Goal: Task Accomplishment & Management: Use online tool/utility

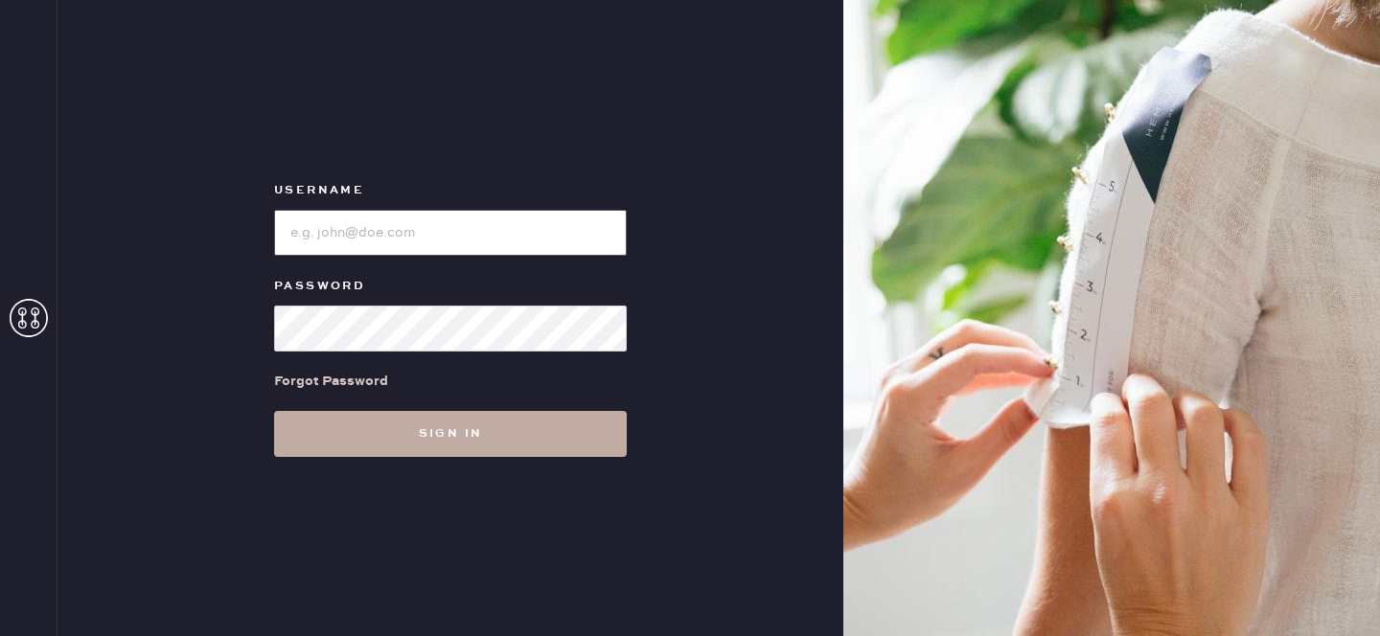
type input "reformationlowereastside"
click at [450, 422] on button "Sign in" at bounding box center [450, 434] width 353 height 46
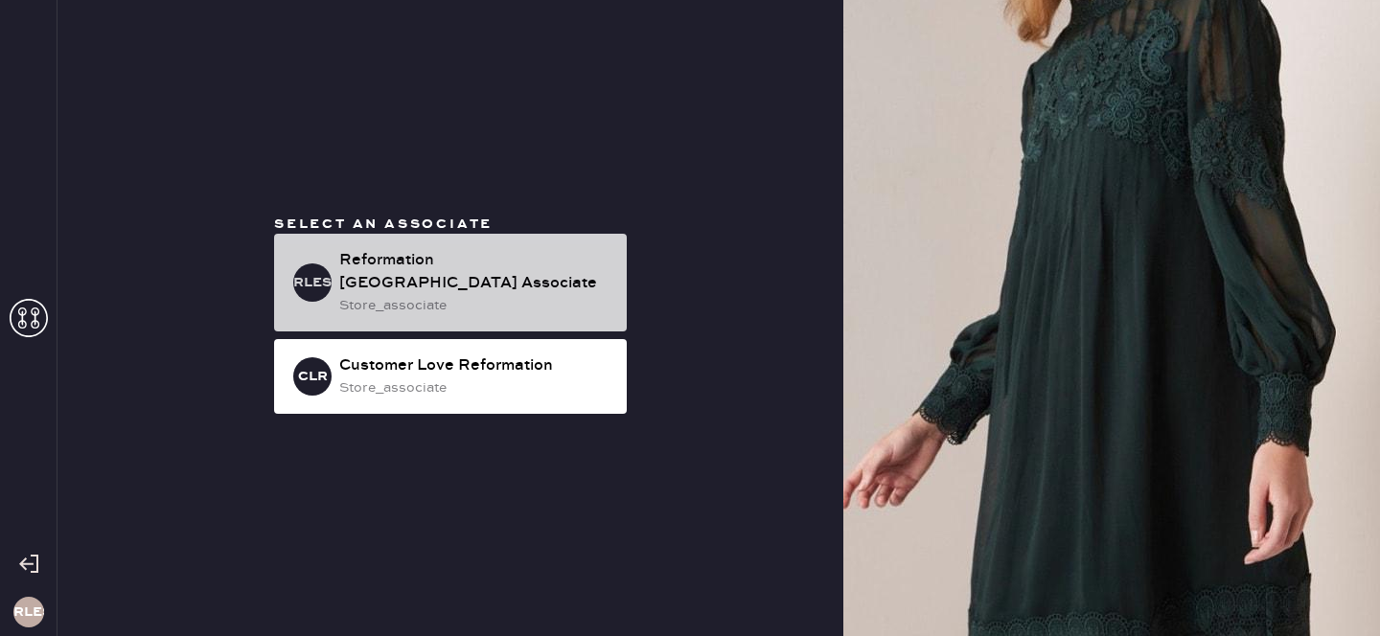
click at [569, 296] on div "store_associate" at bounding box center [475, 305] width 272 height 21
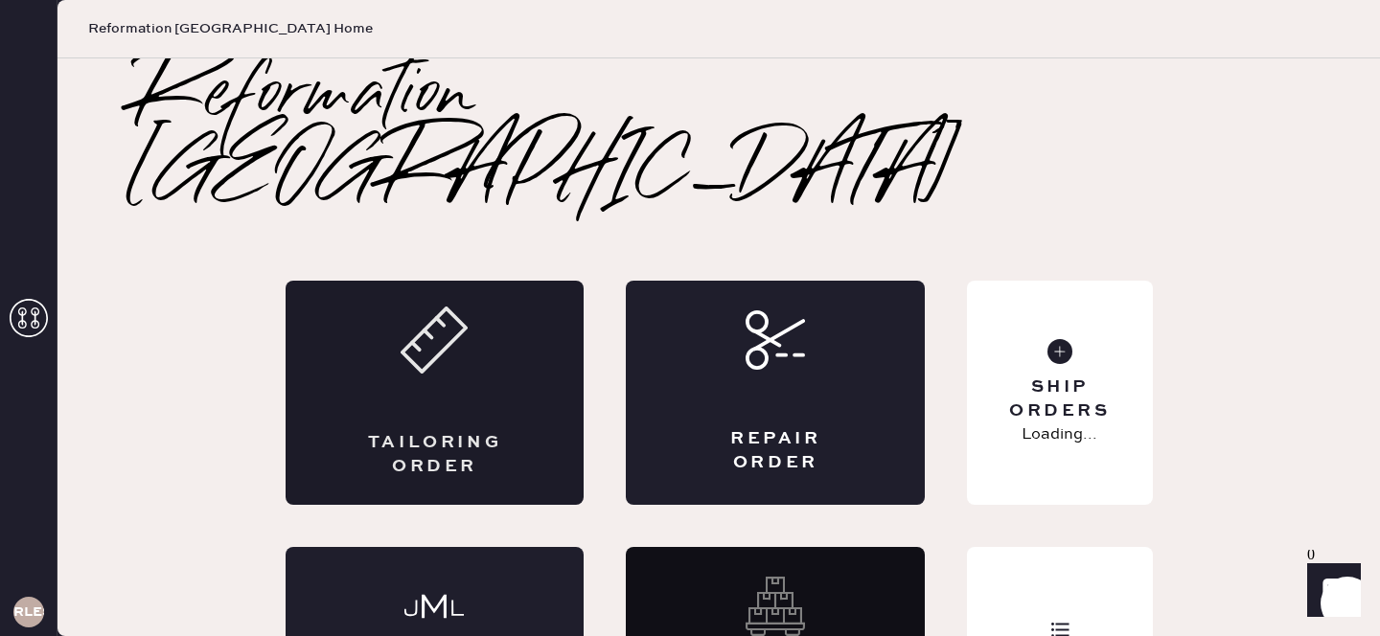
click at [491, 308] on div "Tailoring Order" at bounding box center [435, 393] width 299 height 224
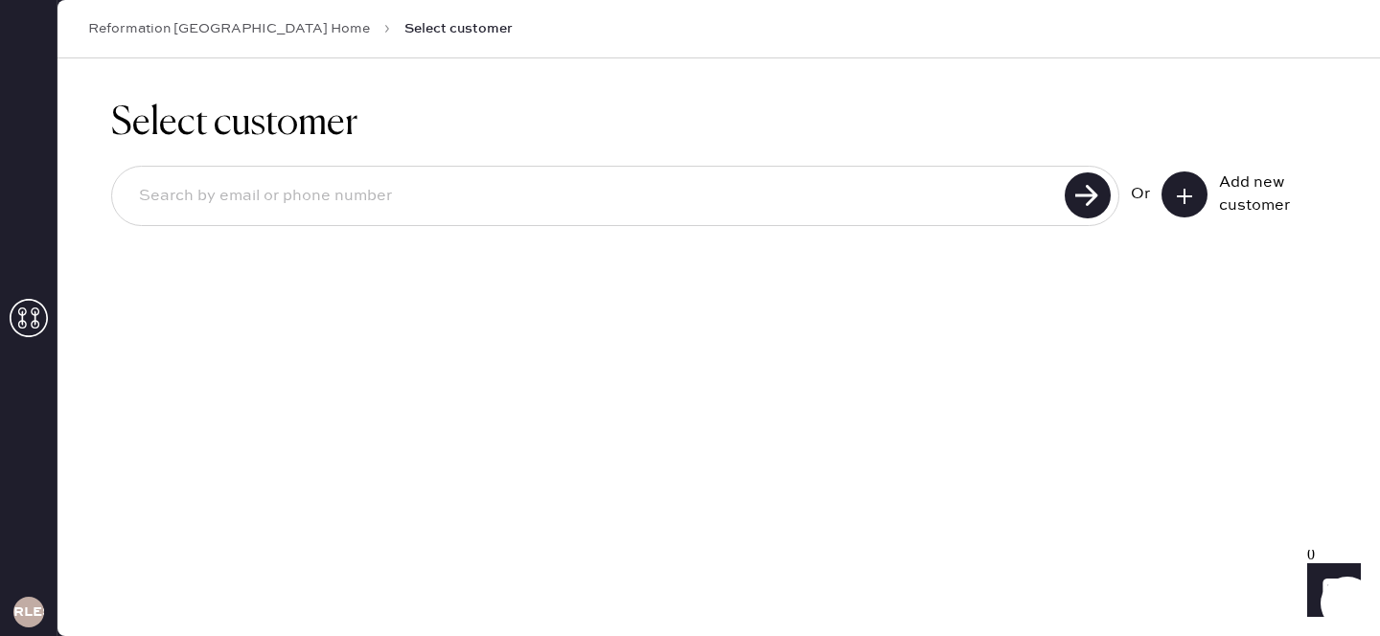
click at [509, 206] on input at bounding box center [591, 196] width 935 height 44
type input "[EMAIL_ADDRESS][DOMAIN_NAME]"
click at [1071, 195] on use at bounding box center [1088, 196] width 46 height 46
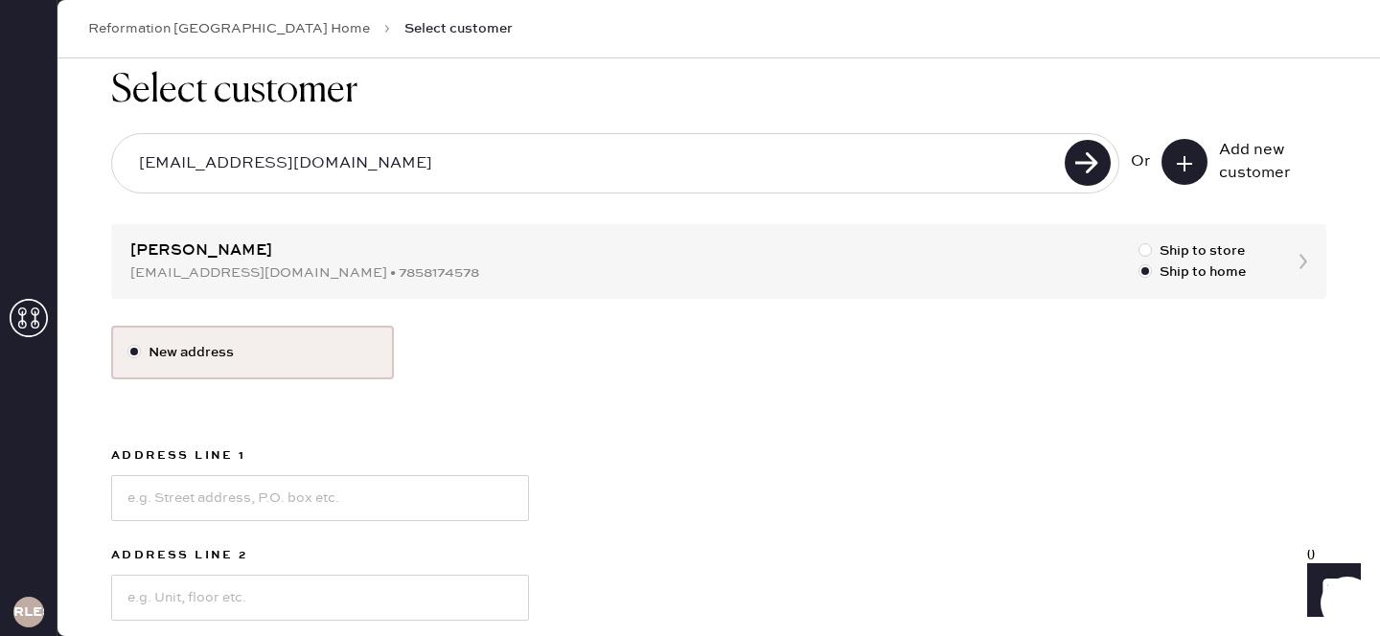
scroll to position [34, 0]
click at [1146, 254] on div at bounding box center [1145, 248] width 13 height 13
click at [1140, 241] on input "Ship to store" at bounding box center [1139, 240] width 1 height 1
radio input "true"
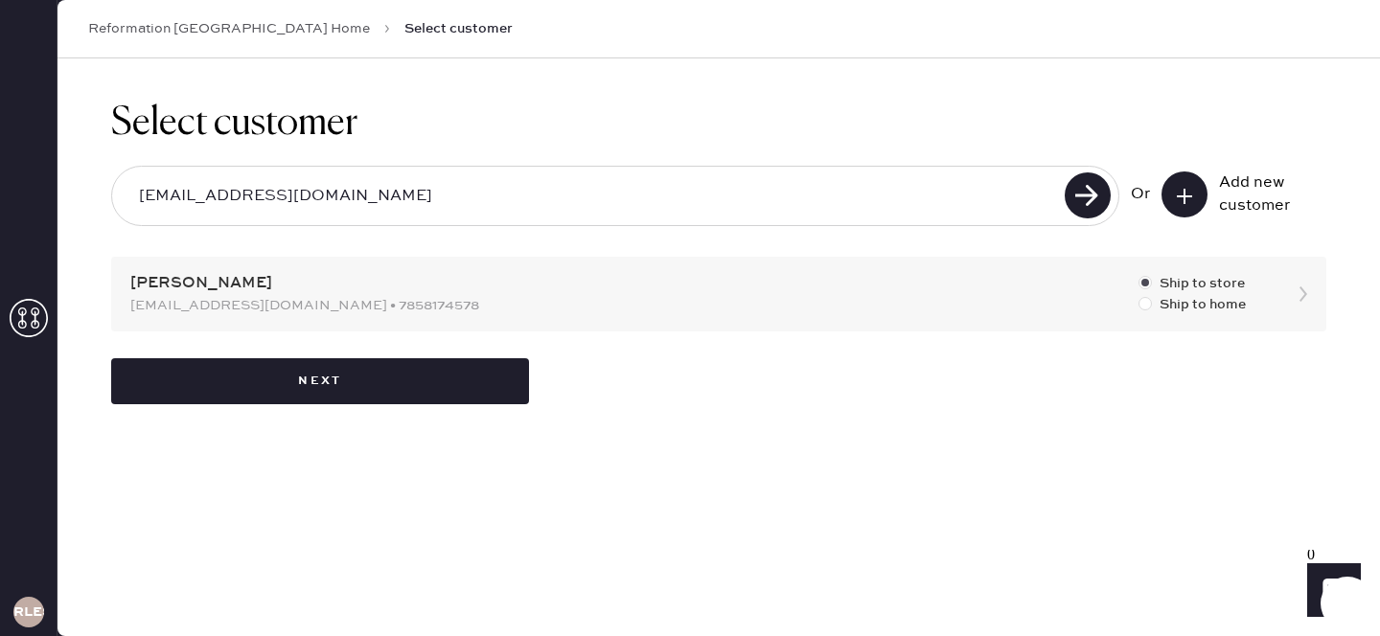
scroll to position [0, 0]
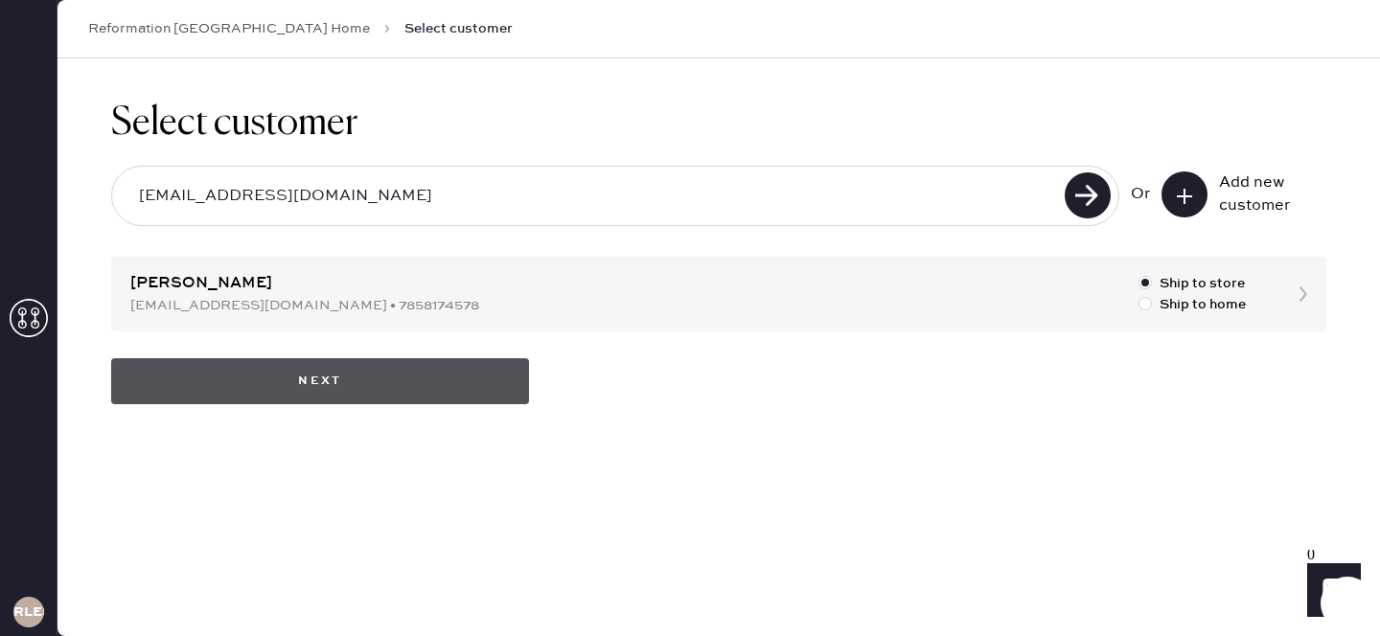
click at [482, 387] on button "Next" at bounding box center [320, 381] width 418 height 46
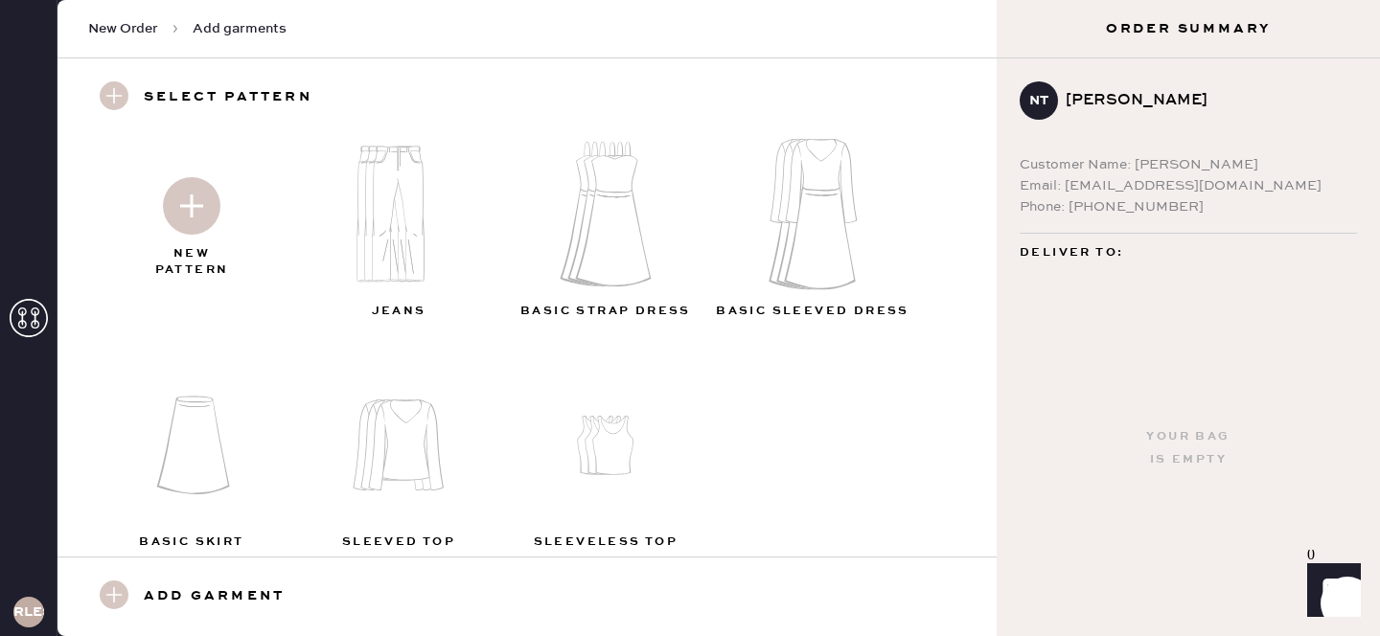
scroll to position [40, 0]
click at [202, 192] on img at bounding box center [192, 202] width 58 height 58
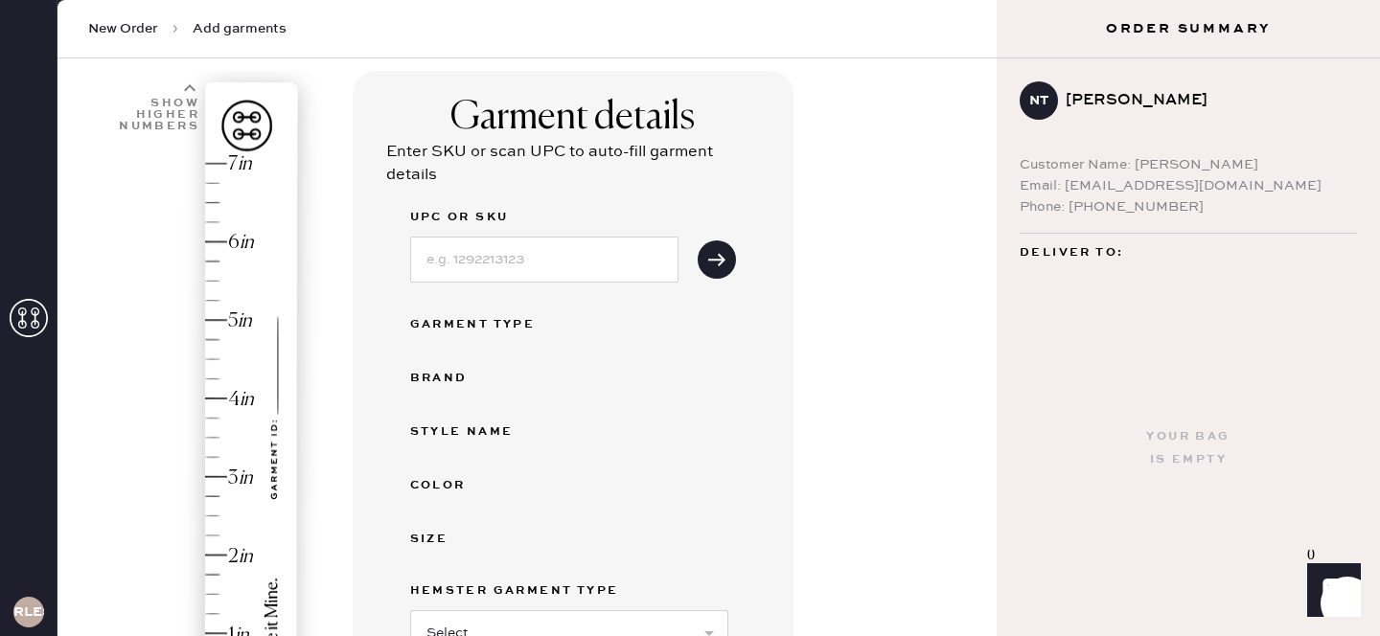
scroll to position [122, 0]
click at [551, 263] on input at bounding box center [544, 258] width 268 height 46
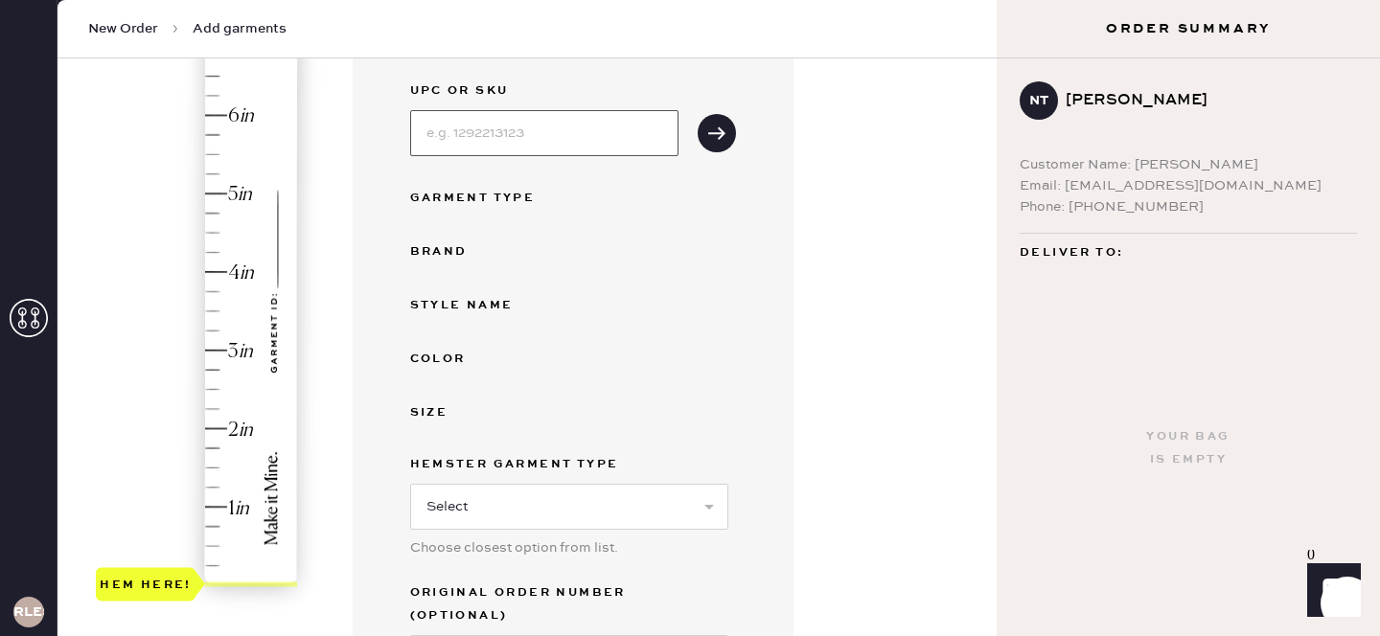
scroll to position [305, 0]
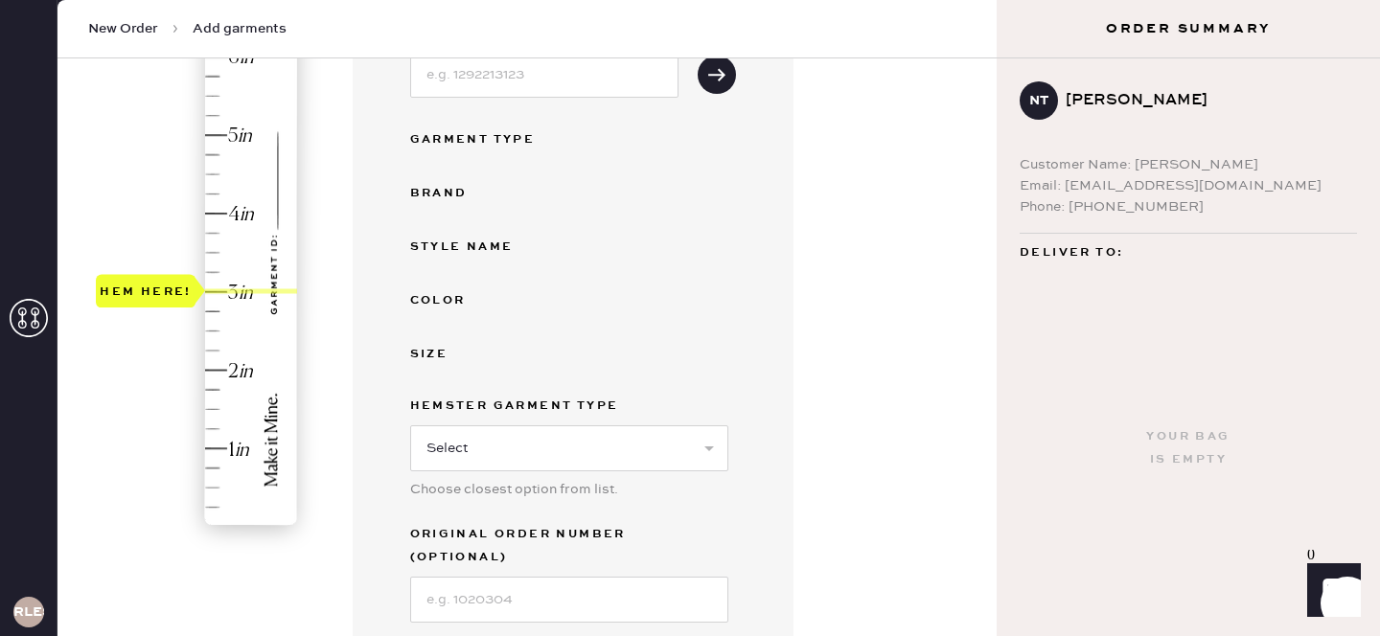
click at [222, 290] on div "Hem here!" at bounding box center [198, 252] width 204 height 565
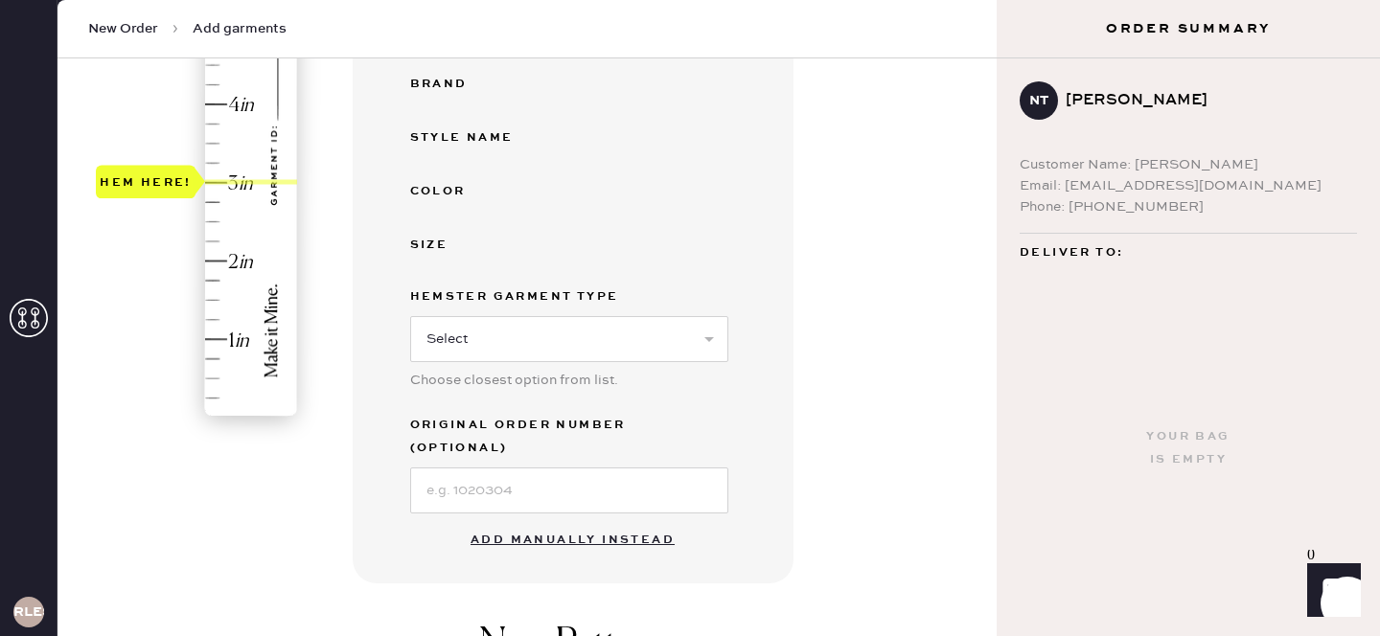
scroll to position [386, 0]
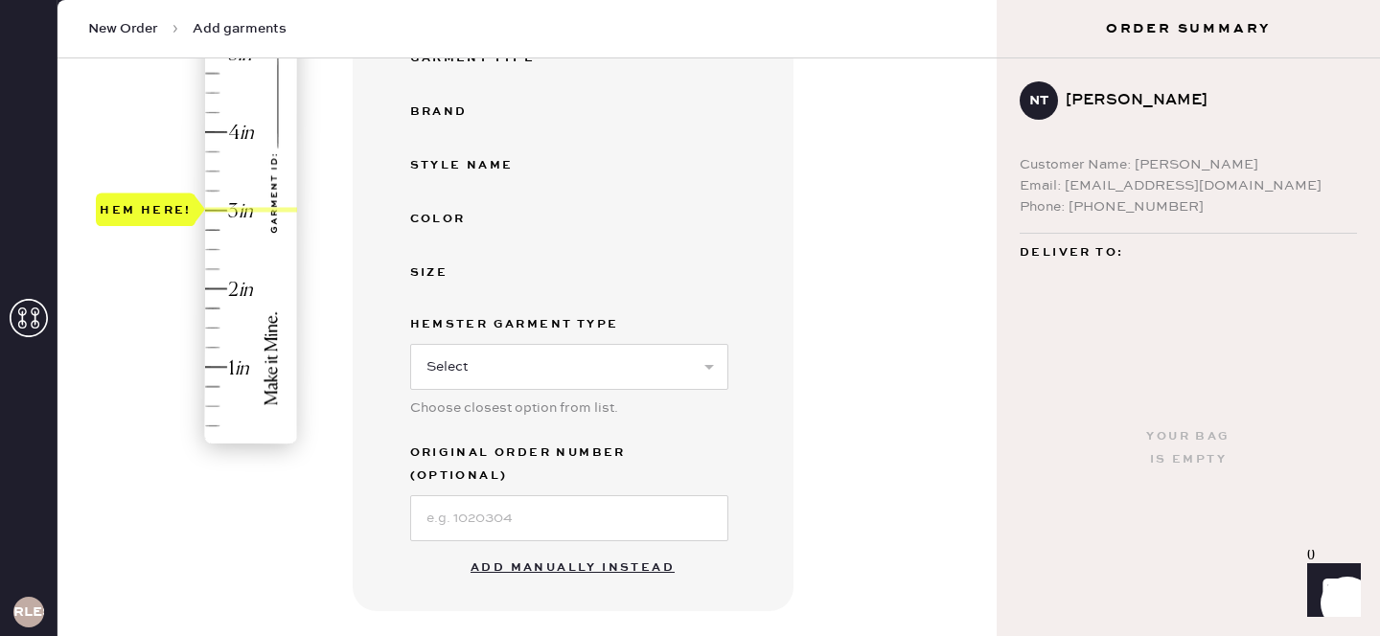
click at [580, 549] on button "Add manually instead" at bounding box center [572, 568] width 227 height 38
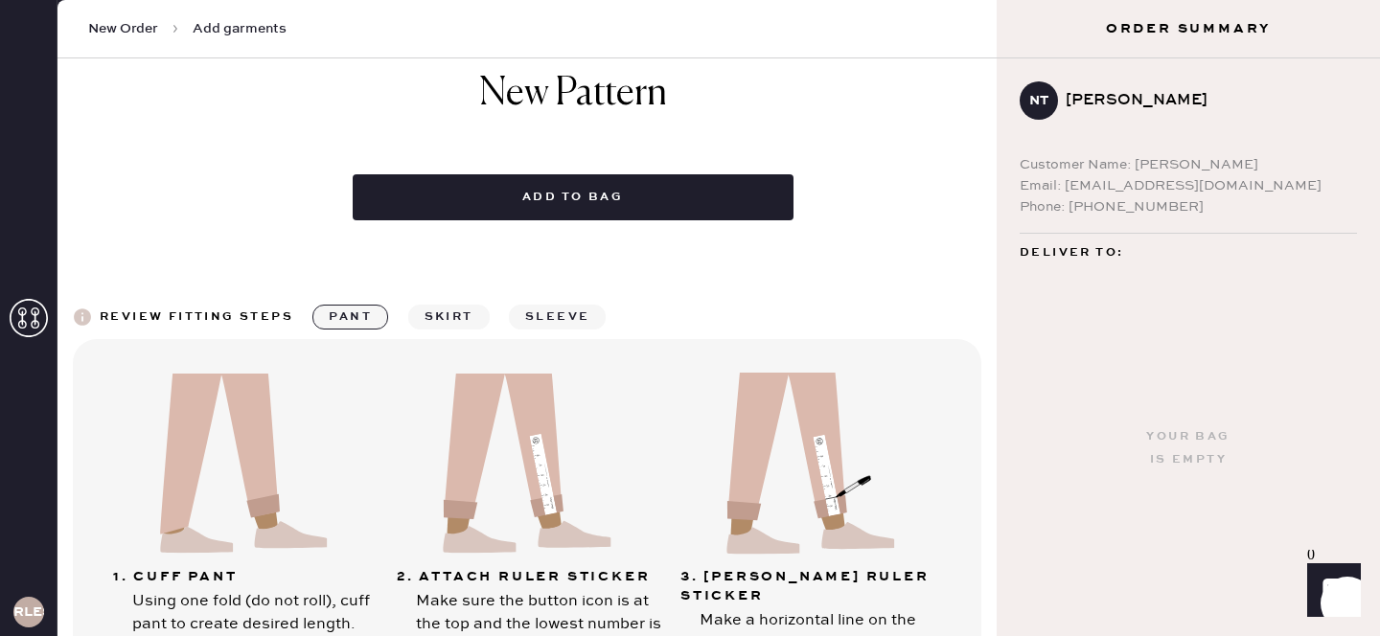
scroll to position [472, 0]
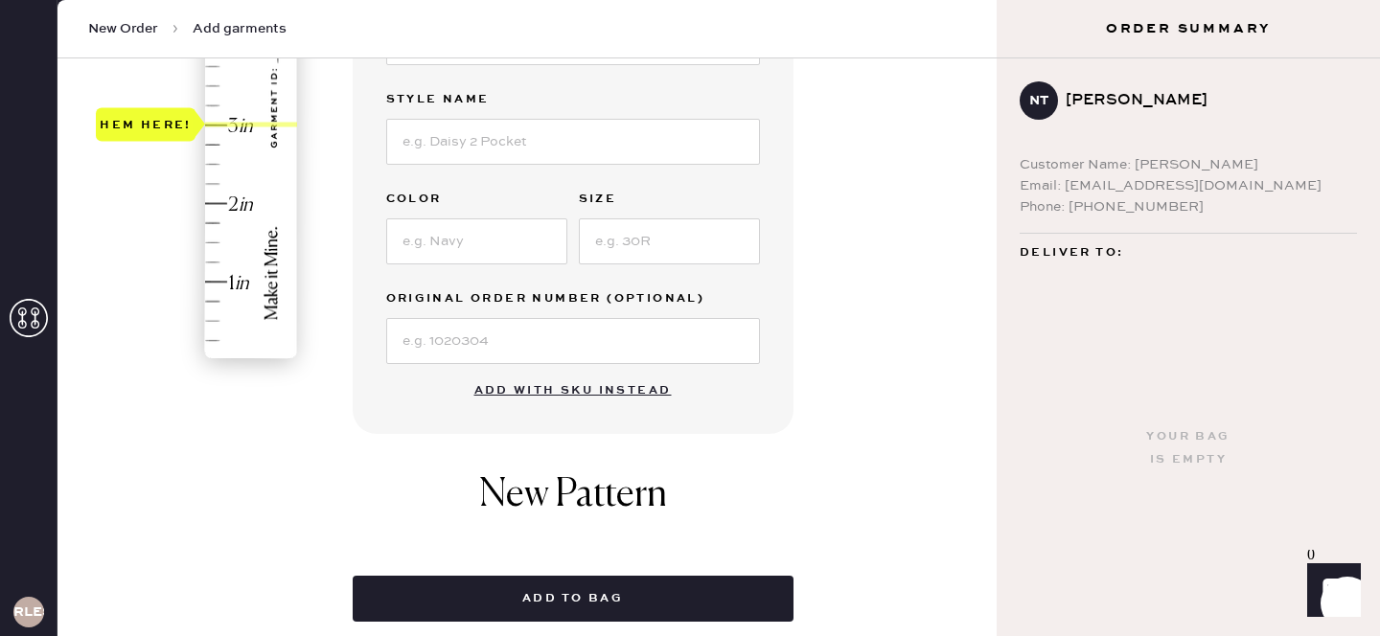
click at [213, 124] on div at bounding box center [251, 125] width 92 height 5
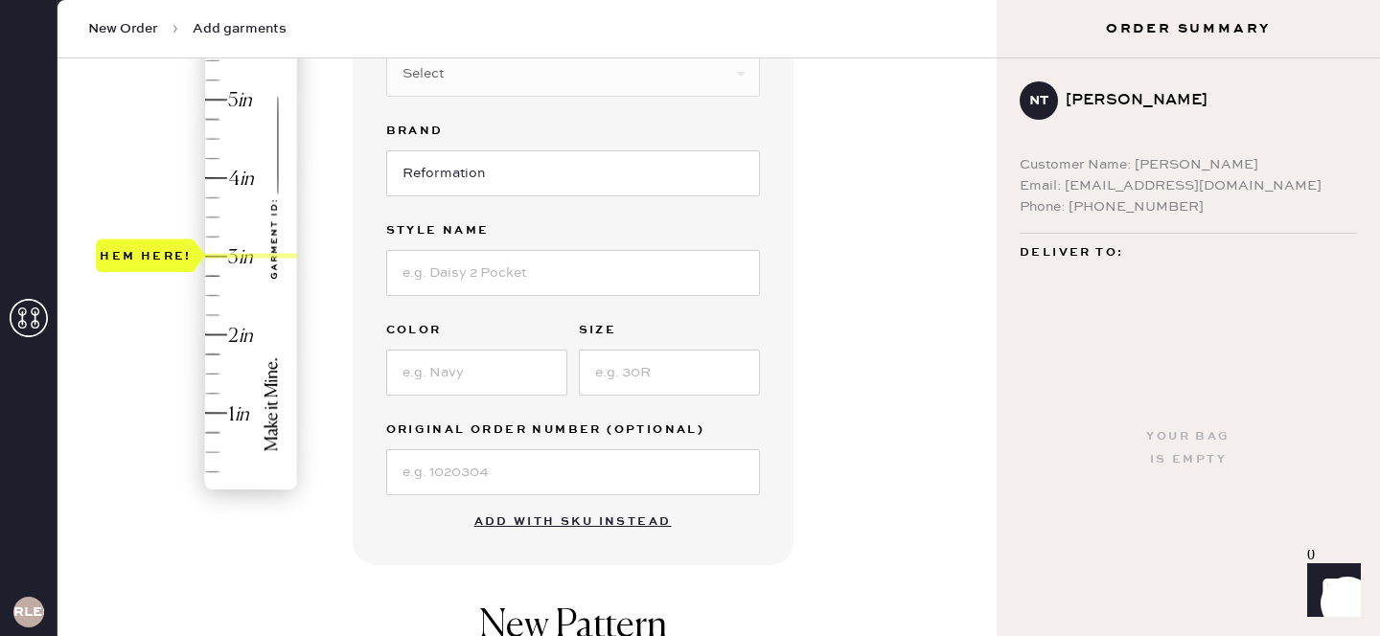
scroll to position [117, 0]
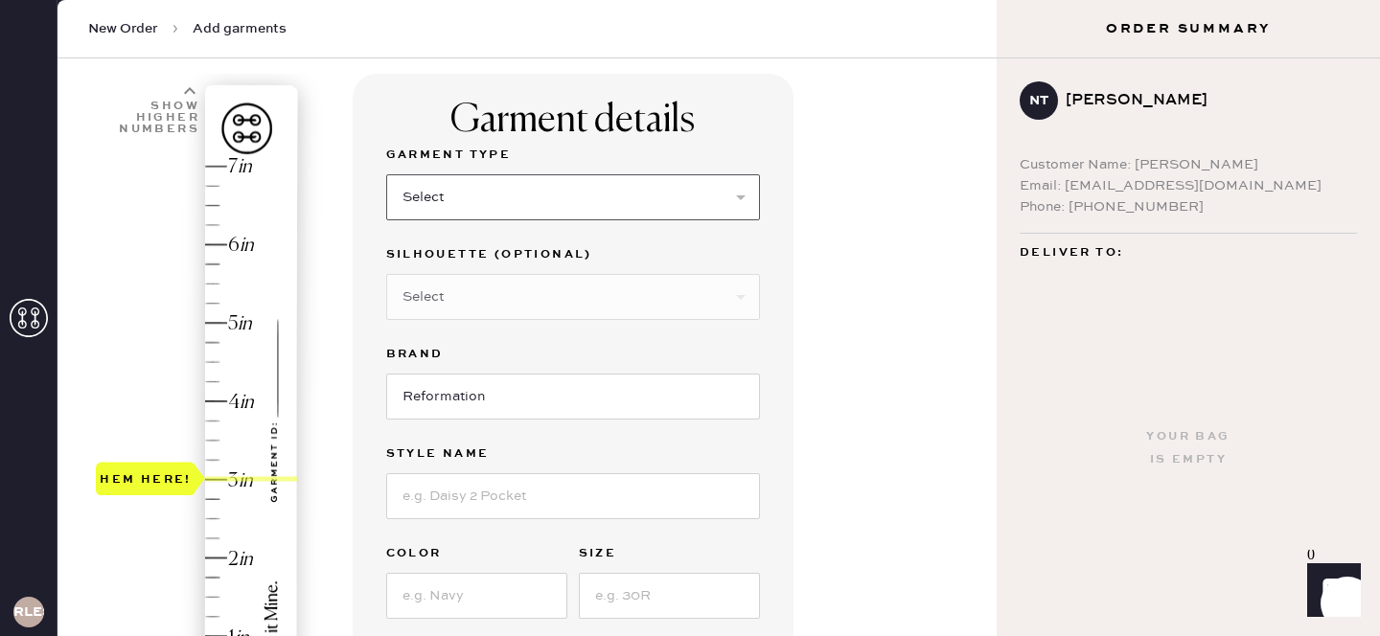
click at [494, 219] on select "Select Basic Skirt Jeans Leggings Pants Shorts Basic Sleeved Dress Basic Sleeve…" at bounding box center [573, 197] width 374 height 46
select select "14"
click at [517, 293] on select "Select Crop top Full Length Other" at bounding box center [573, 297] width 374 height 46
select select "other"
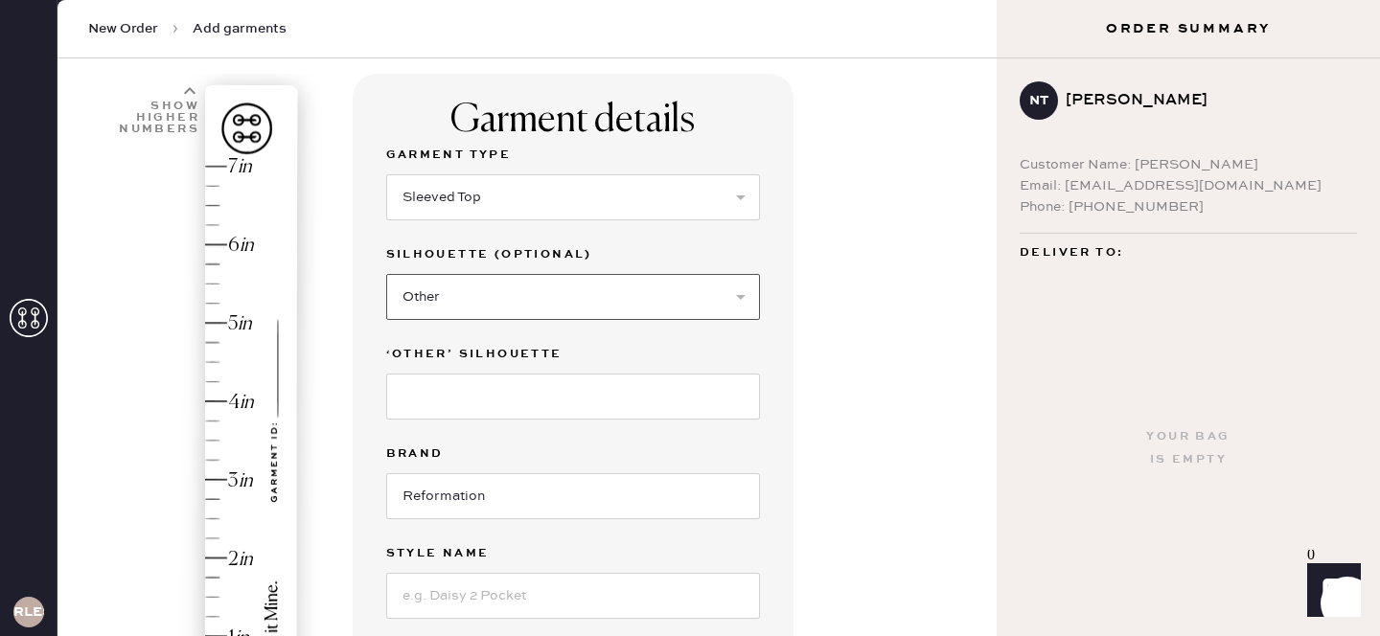
click at [558, 285] on select "Select Crop top Full Length Other" at bounding box center [573, 297] width 374 height 46
select select
click at [527, 401] on input "Reformation" at bounding box center [573, 397] width 374 height 46
click at [509, 492] on input at bounding box center [573, 496] width 374 height 46
type input "[PERSON_NAME] Top"
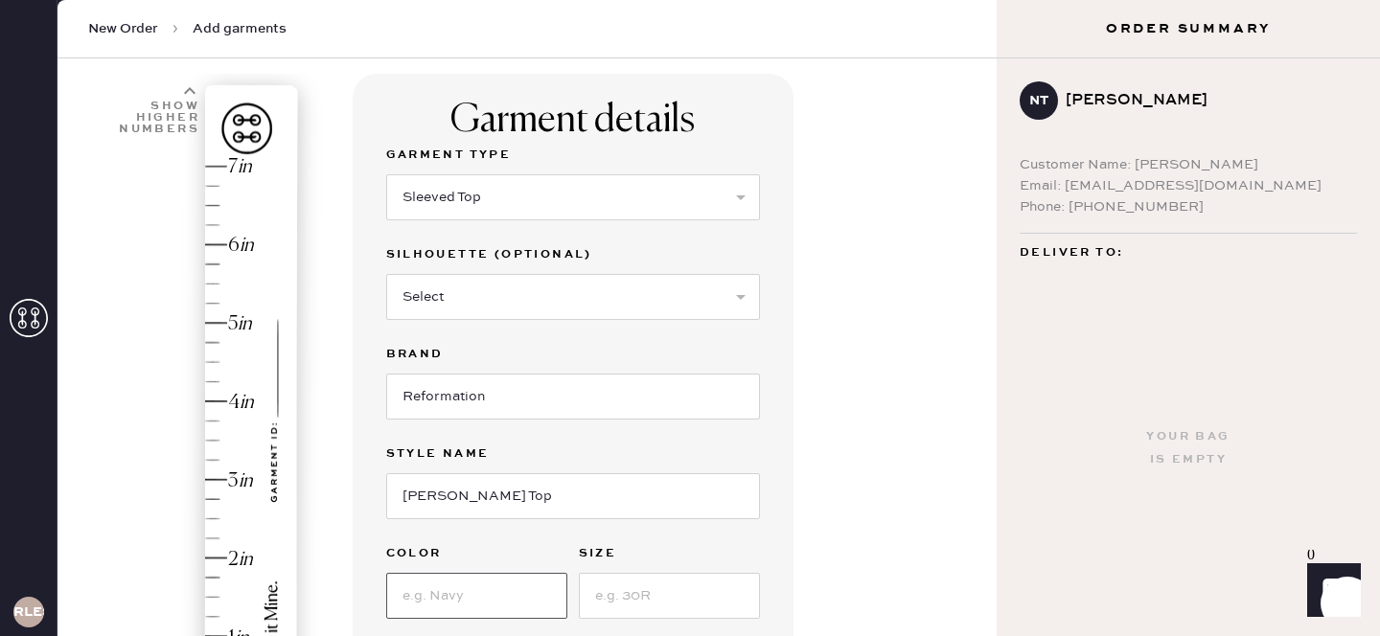
click at [450, 593] on input at bounding box center [476, 596] width 181 height 46
click at [400, 573] on input at bounding box center [476, 596] width 181 height 46
click at [454, 601] on input at bounding box center [476, 596] width 181 height 46
type input "Brown"
click at [645, 592] on input at bounding box center [669, 596] width 181 height 46
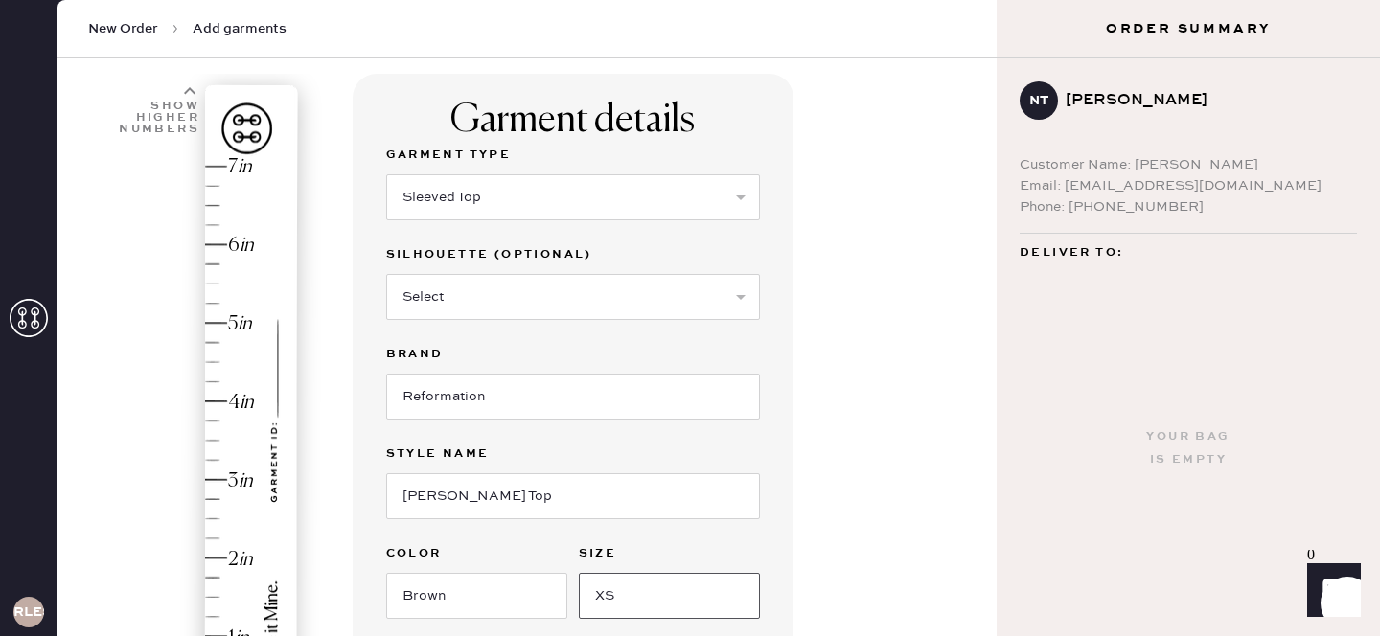
type input "XS"
click at [533, 526] on div "Garment Type Select Basic Skirt Jeans Leggings Pants Shorts Basic Sleeved Dress…" at bounding box center [573, 431] width 374 height 575
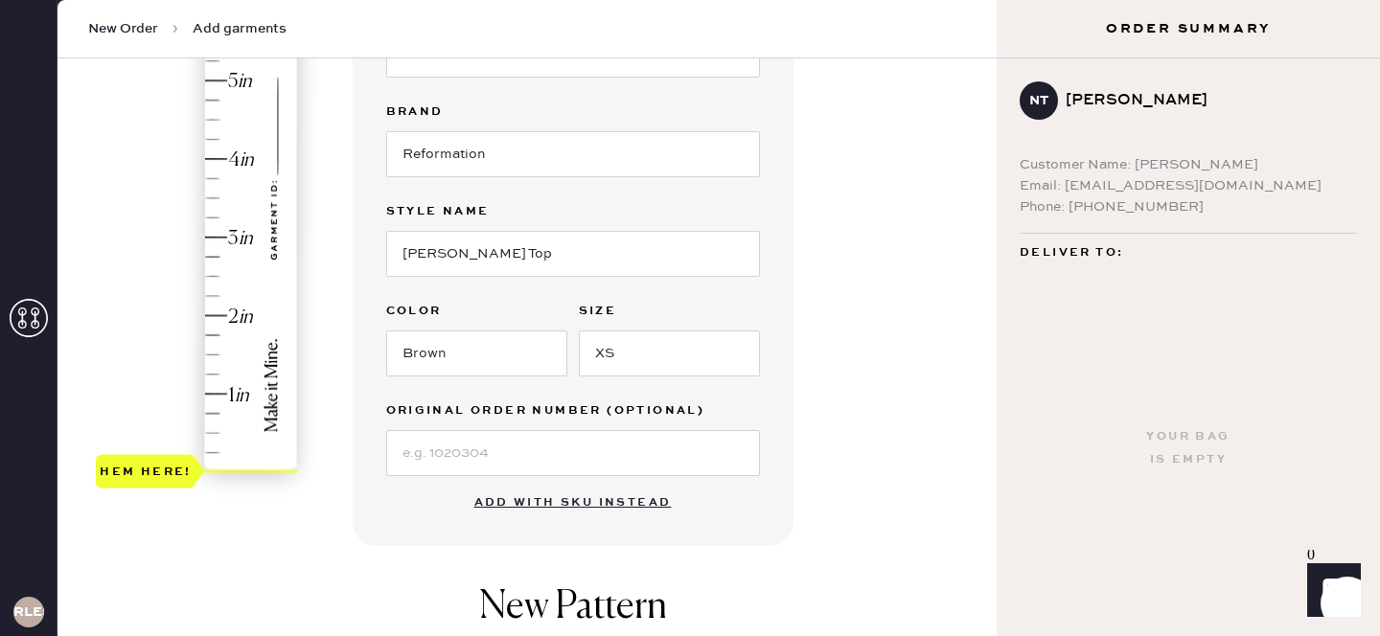
scroll to position [360, 0]
click at [449, 457] on input at bounding box center [573, 452] width 374 height 46
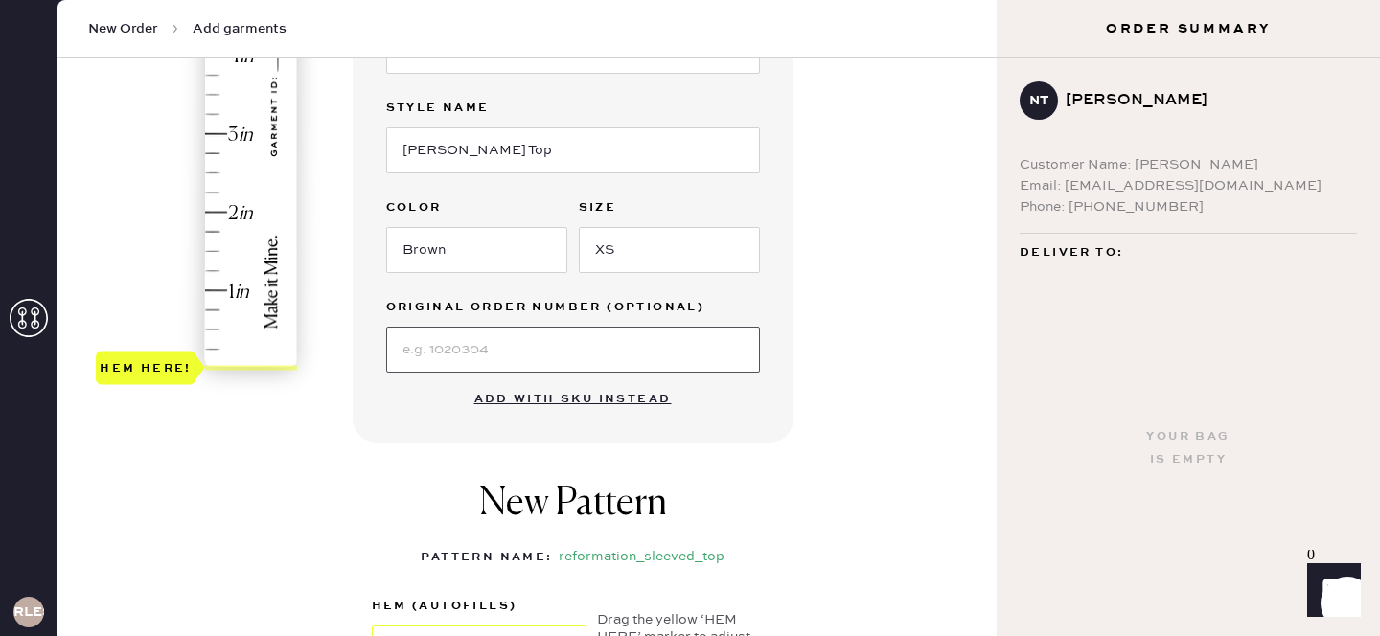
scroll to position [472, 0]
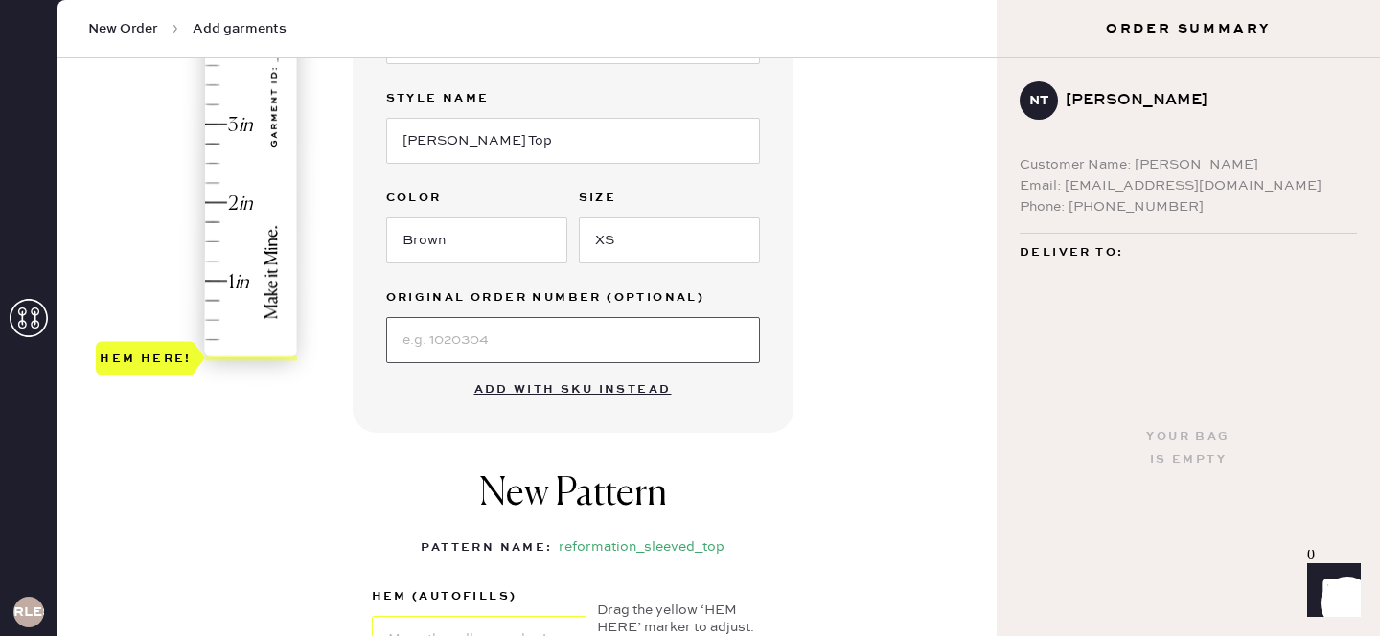
click at [752, 326] on input at bounding box center [573, 340] width 374 height 46
click at [576, 335] on input at bounding box center [573, 340] width 374 height 46
type input "3"
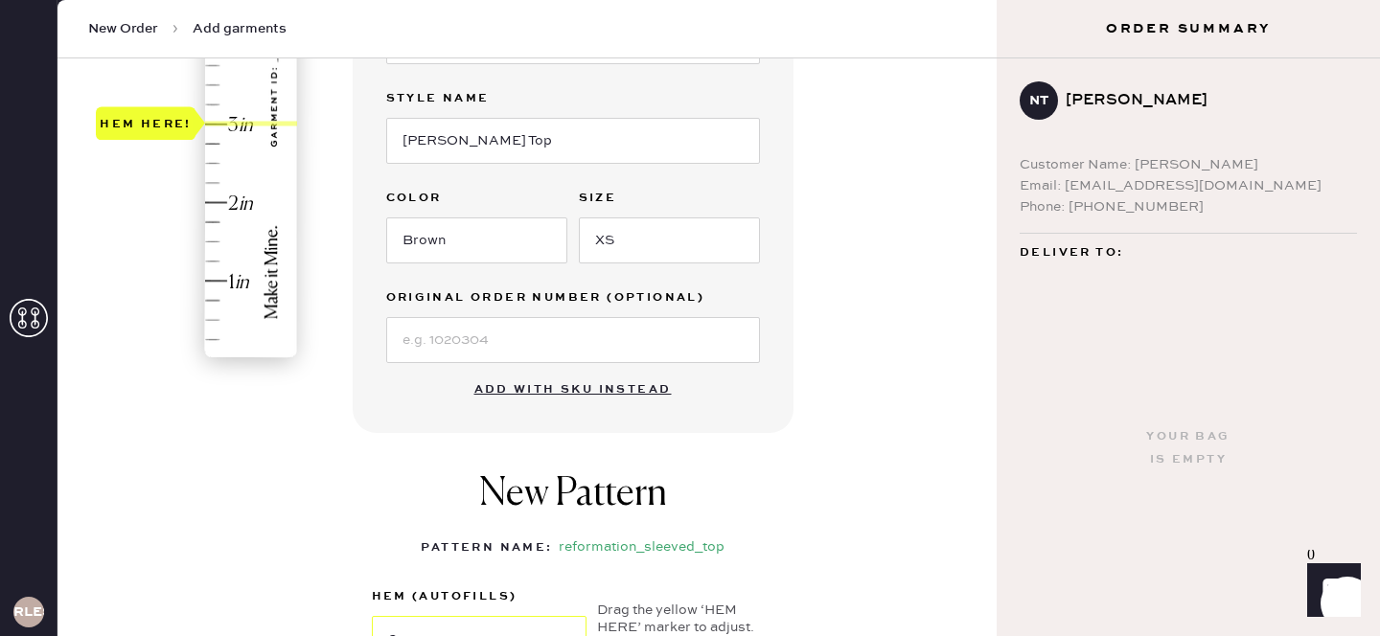
click at [219, 122] on div "Hem here!" at bounding box center [198, 85] width 204 height 565
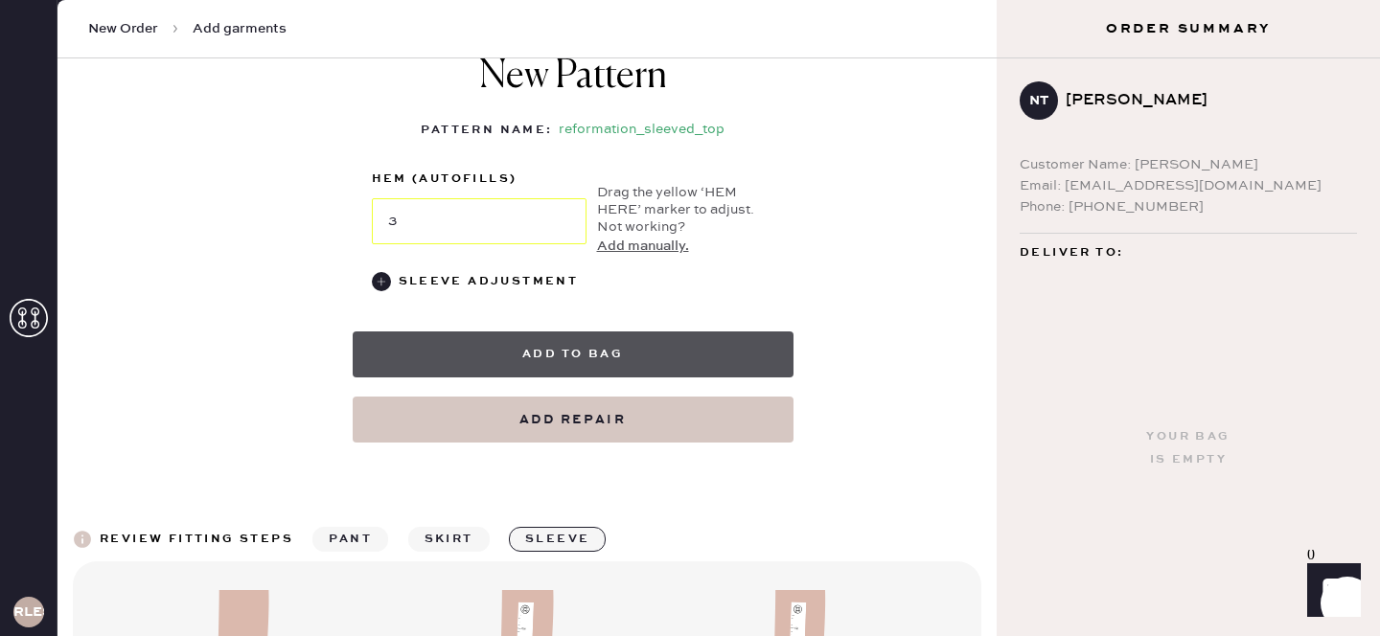
scroll to position [825, 0]
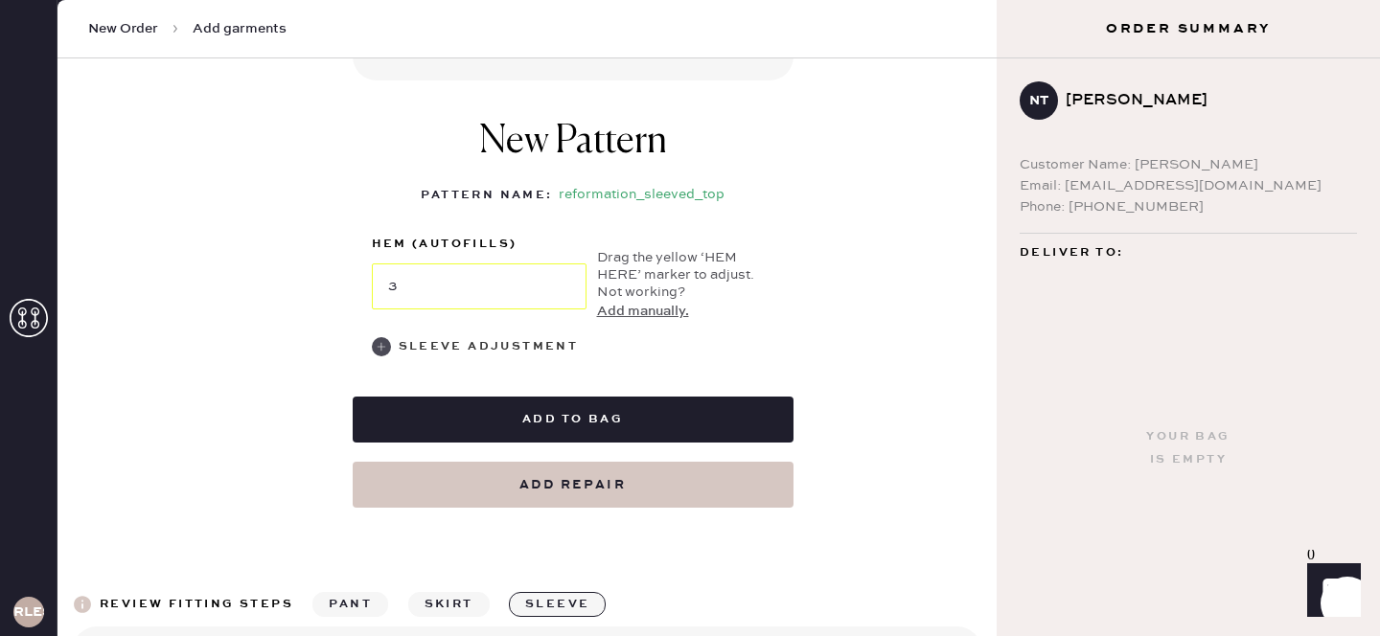
click at [386, 339] on use at bounding box center [381, 346] width 19 height 19
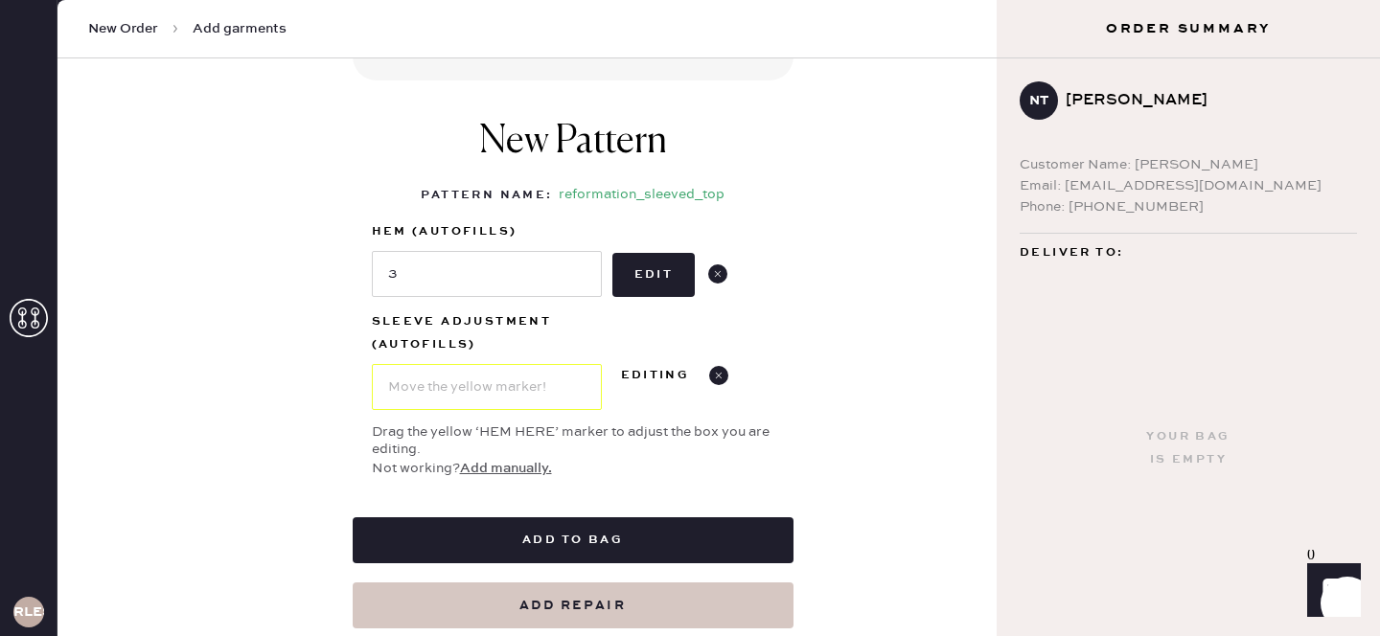
click at [763, 313] on div "Sleeve adjustment (autofills) Editing" at bounding box center [573, 361] width 403 height 100
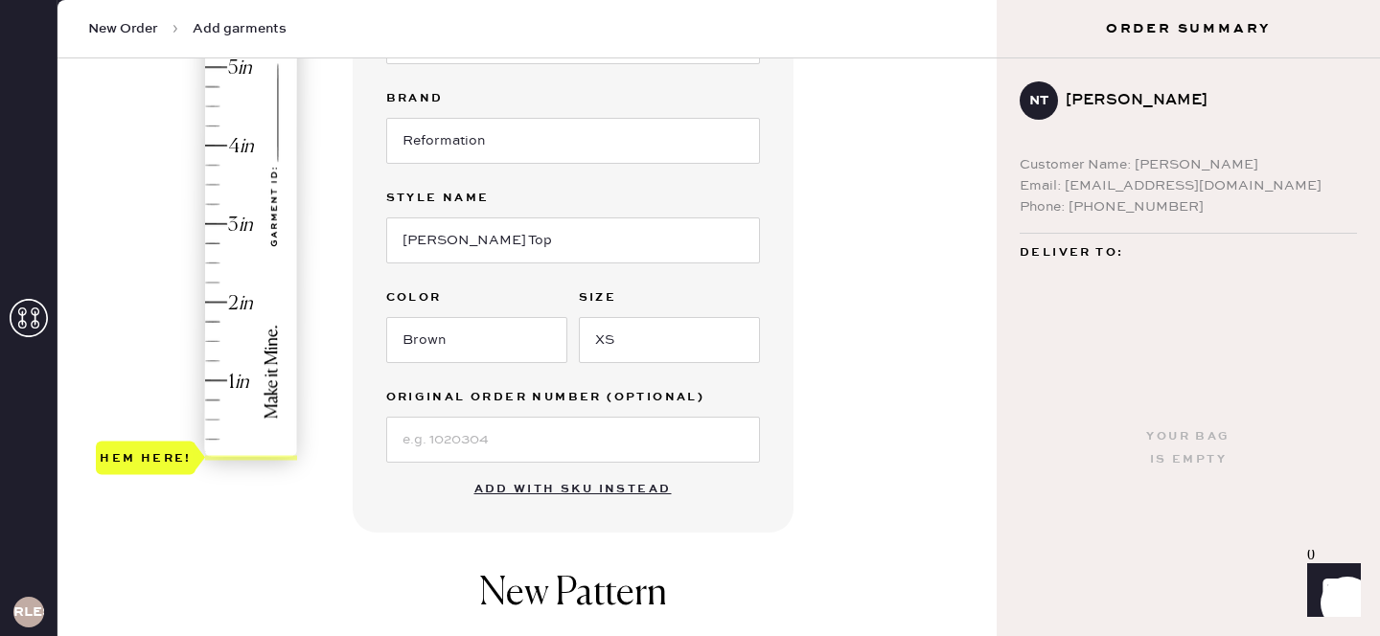
scroll to position [236, 0]
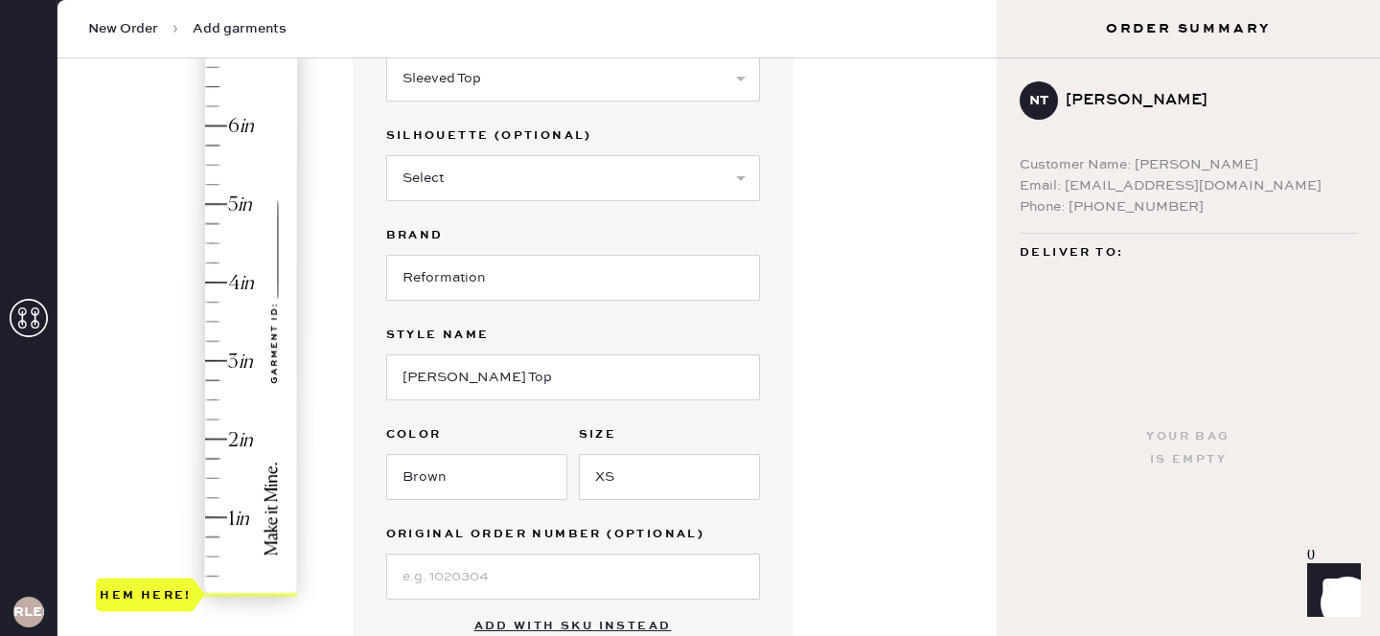
type input "2.25"
click at [214, 418] on div "Hem here!" at bounding box center [198, 321] width 204 height 565
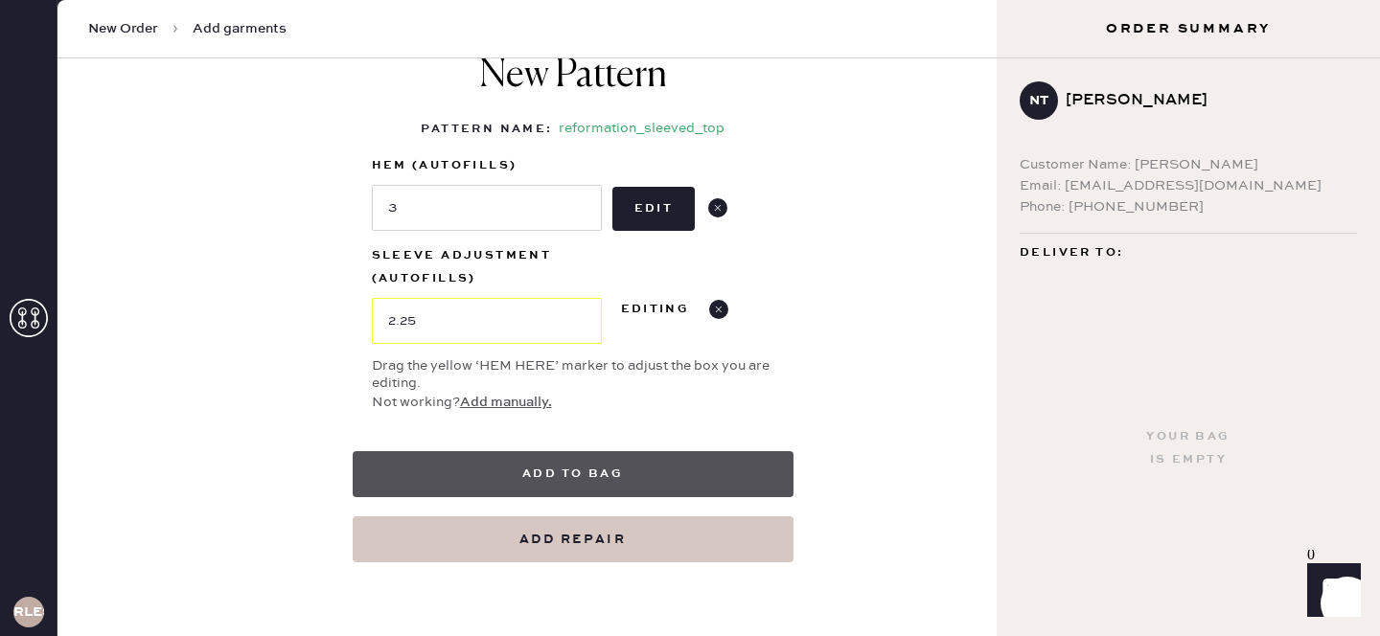
scroll to position [894, 0]
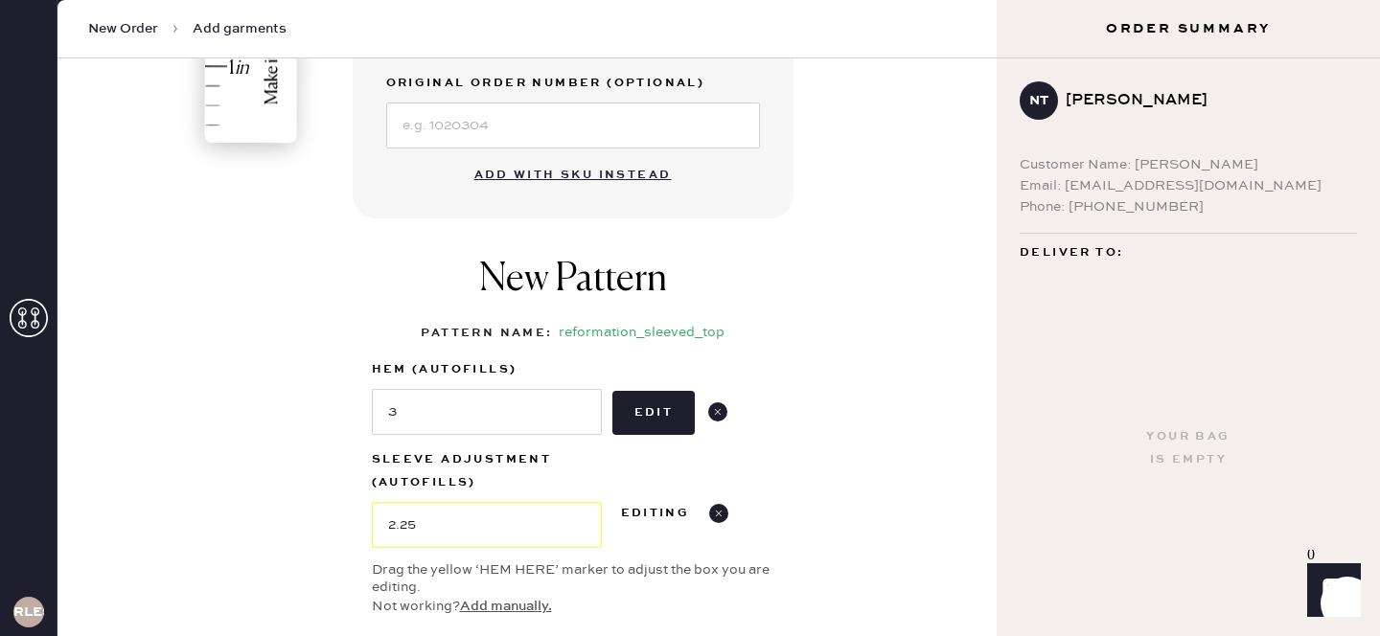
scroll to position [773, 0]
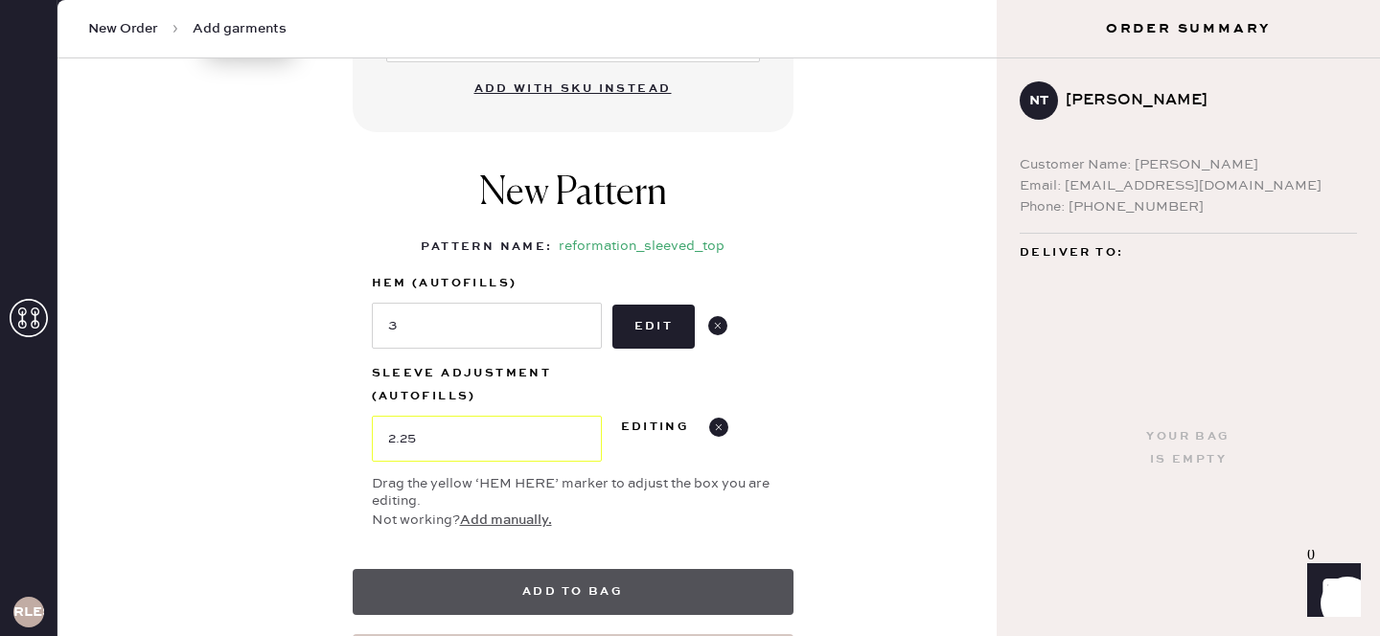
click at [668, 600] on button "Add to bag" at bounding box center [573, 592] width 441 height 46
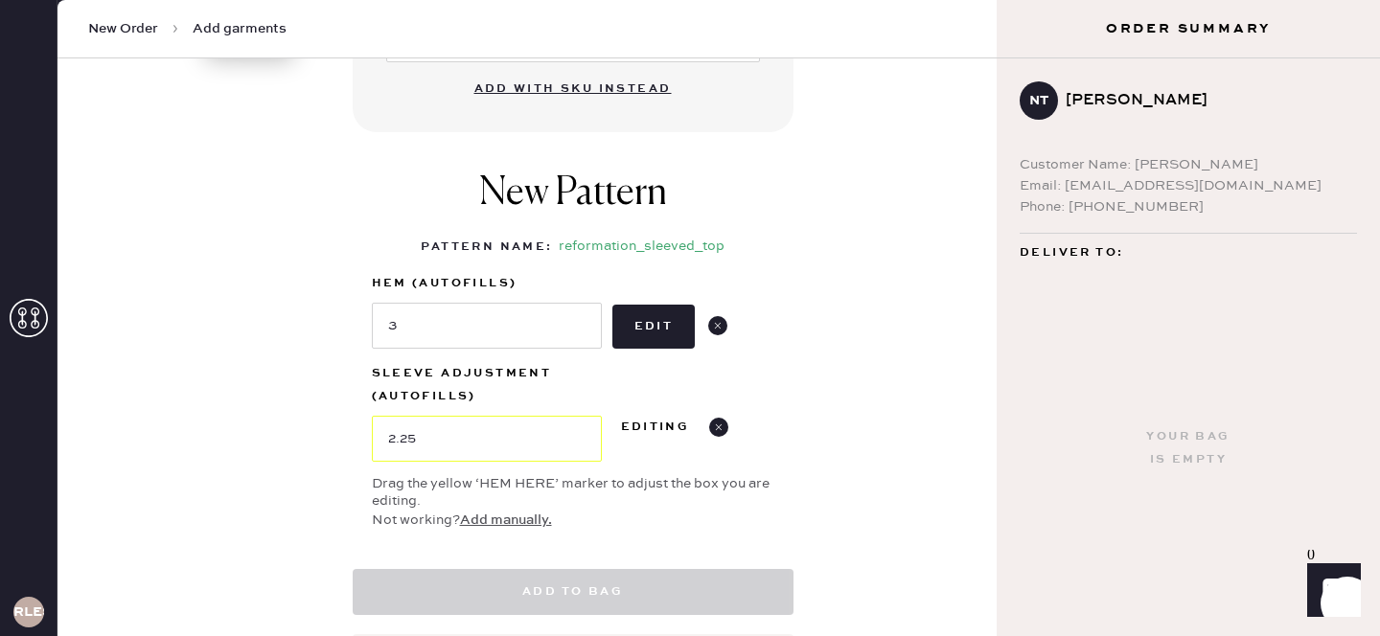
select select "14"
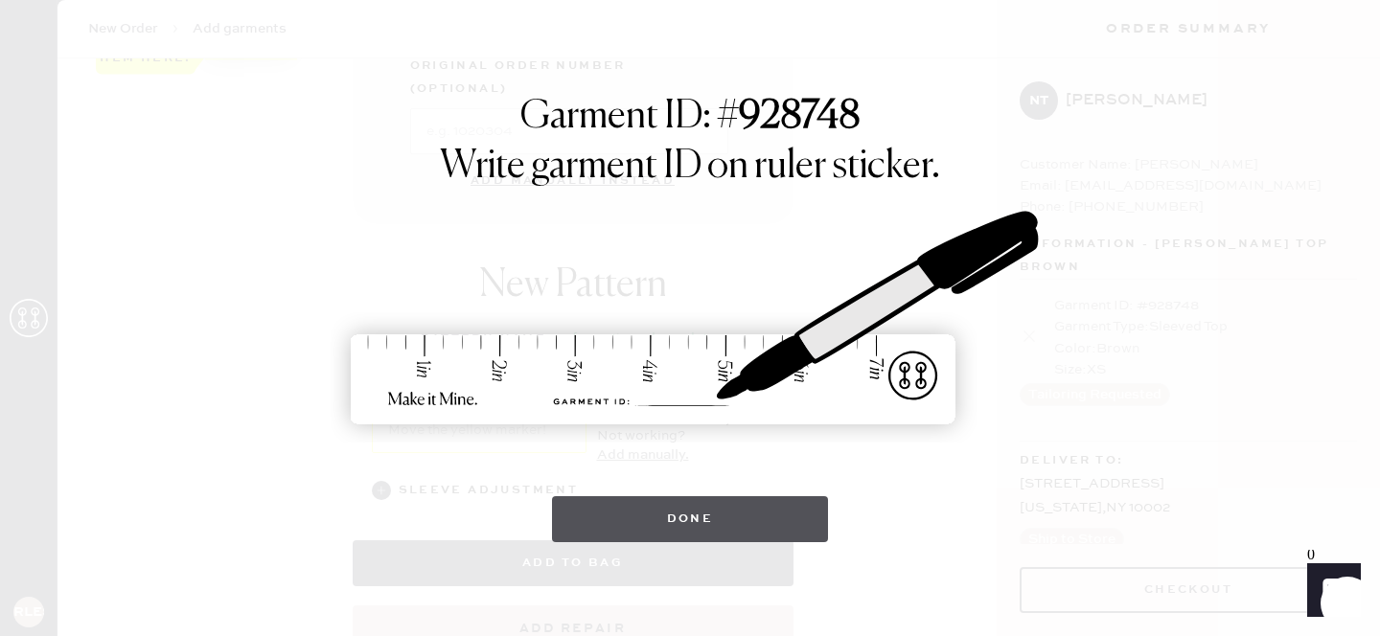
click at [641, 520] on button "Done" at bounding box center [690, 519] width 277 height 46
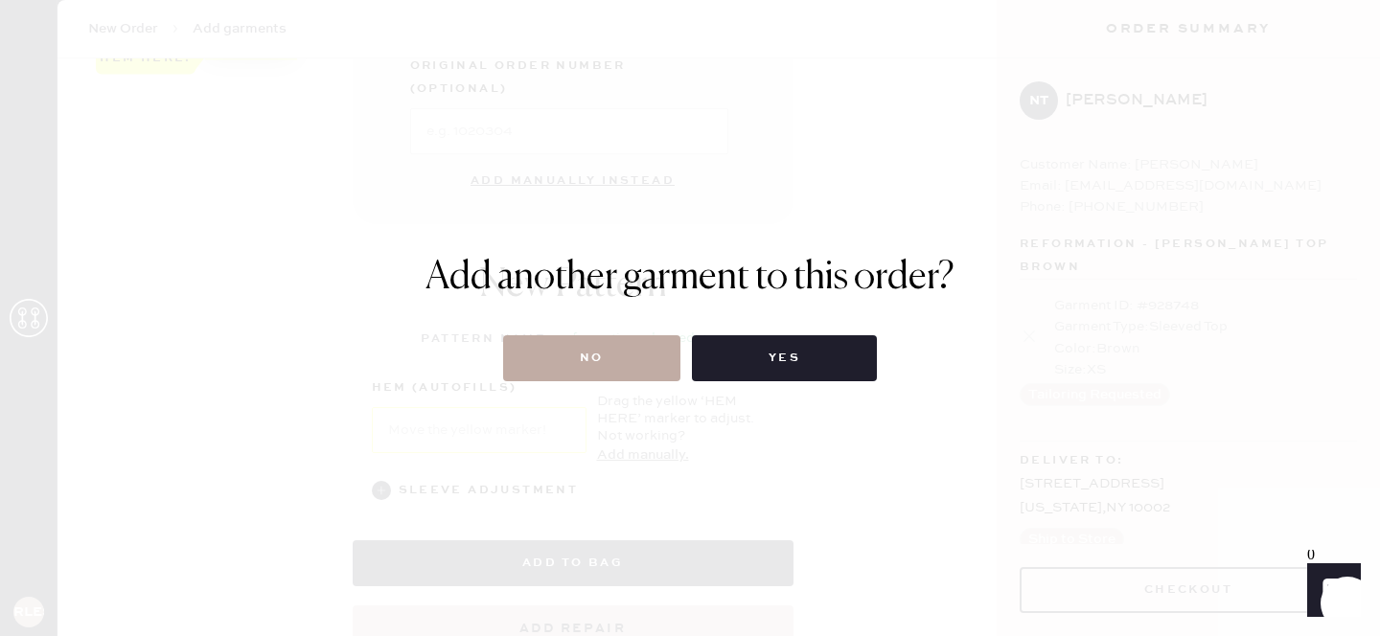
click at [616, 356] on button "No" at bounding box center [591, 358] width 177 height 46
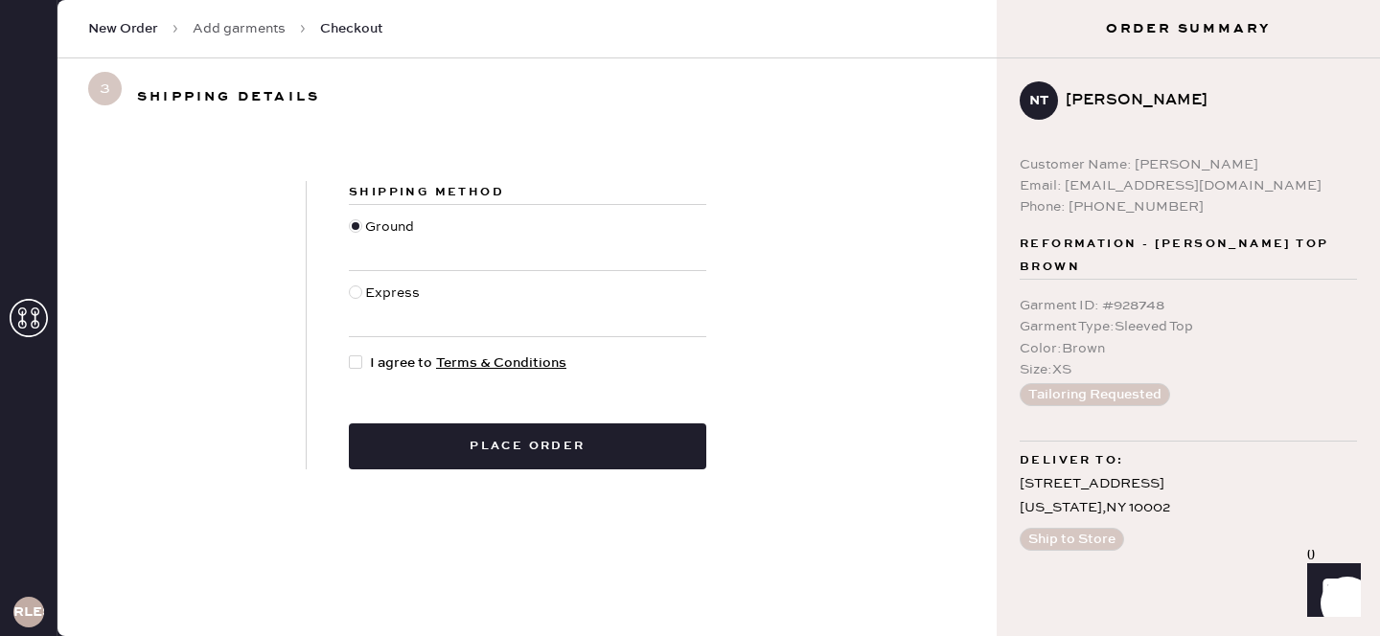
click at [365, 359] on div at bounding box center [359, 363] width 21 height 21
click at [350, 354] on input "I agree to Terms & Conditions" at bounding box center [349, 353] width 1 height 1
checkbox input "true"
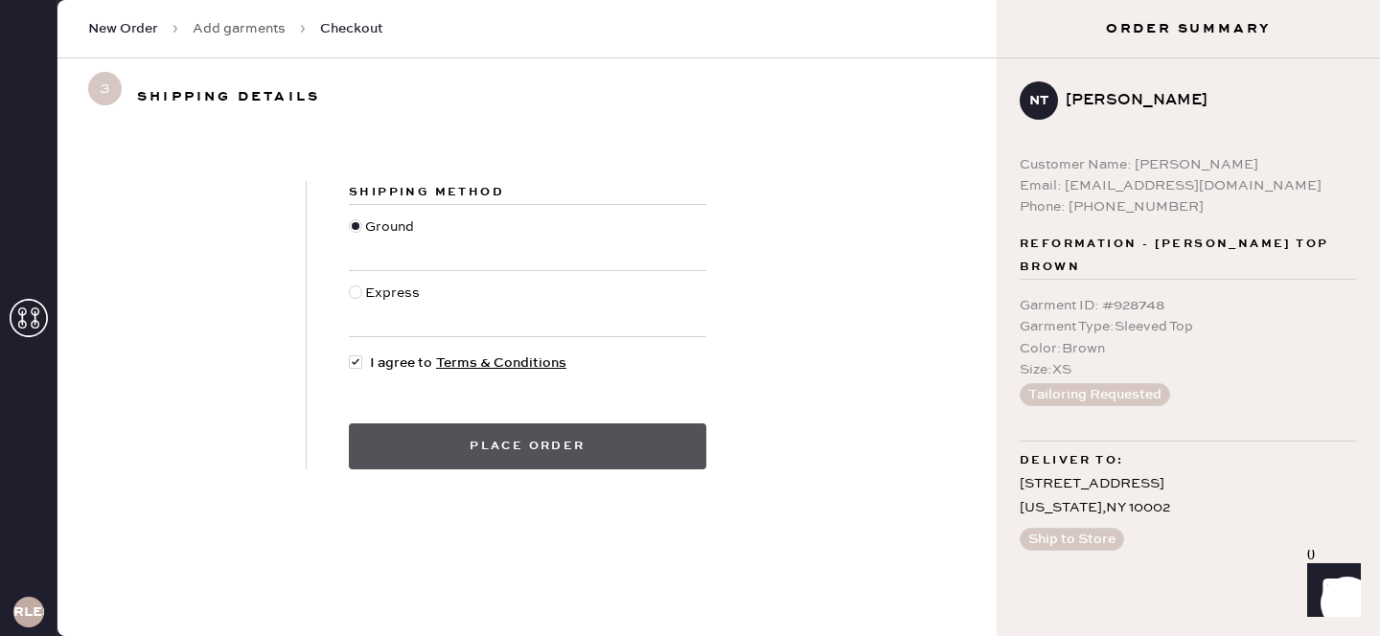
click at [457, 453] on button "Place order" at bounding box center [527, 447] width 357 height 46
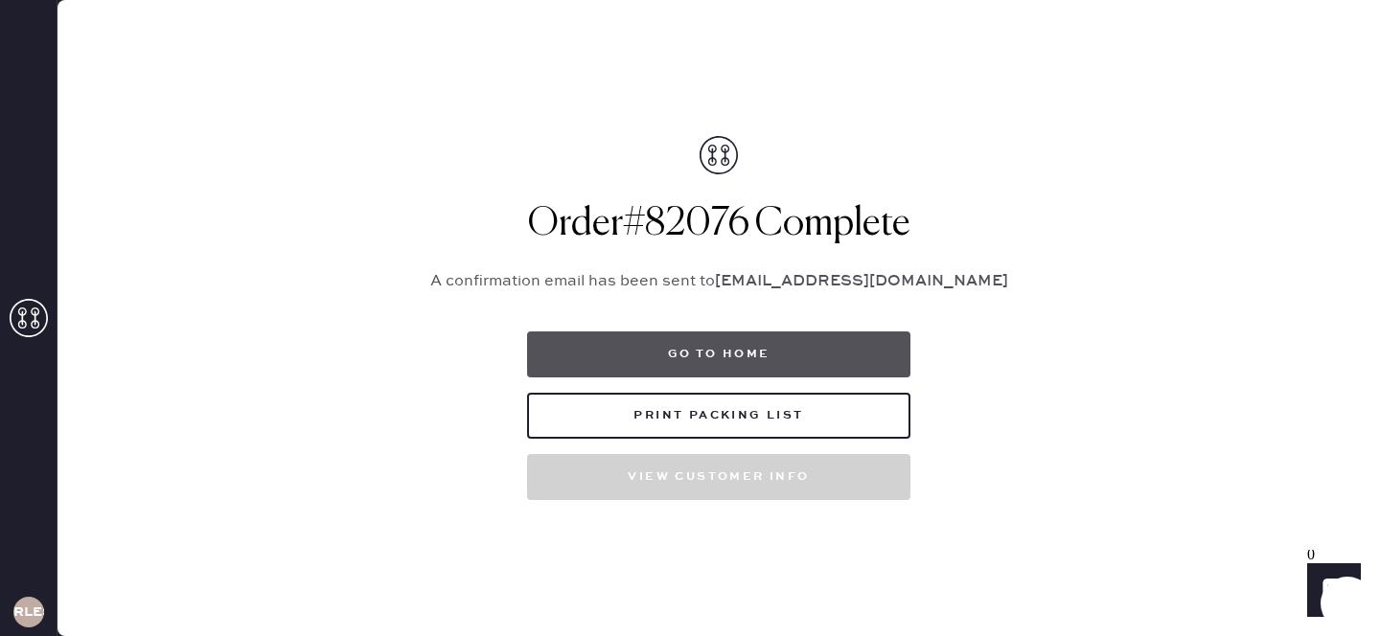
click at [761, 348] on button "Go to home" at bounding box center [718, 355] width 383 height 46
